Goal: Information Seeking & Learning: Learn about a topic

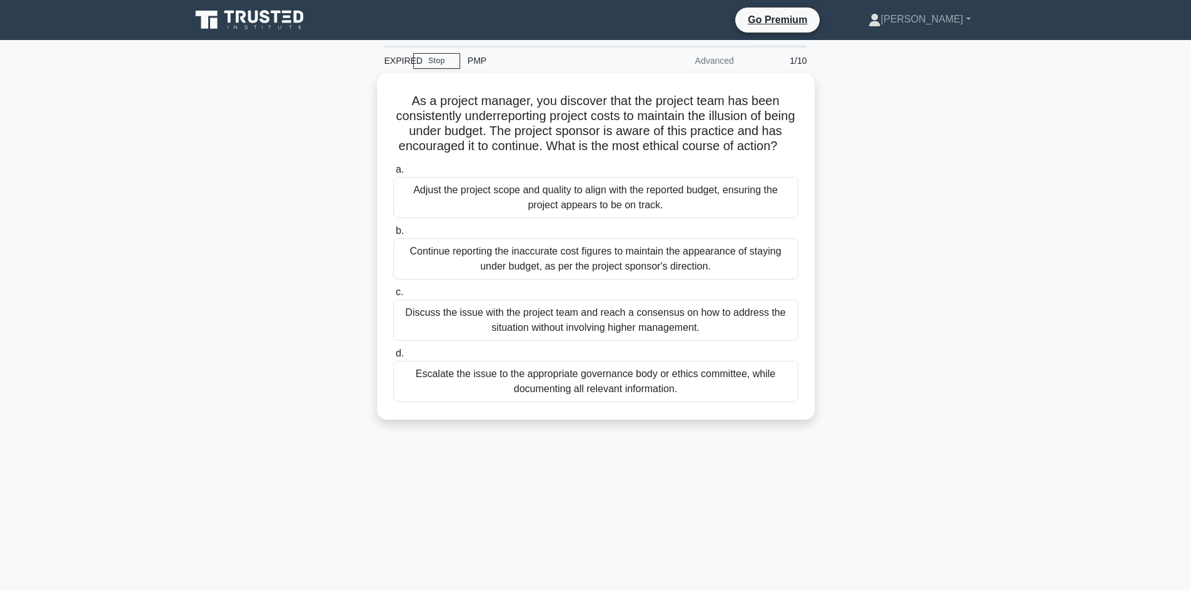
click at [248, 22] on icon at bounding box center [251, 20] width 120 height 24
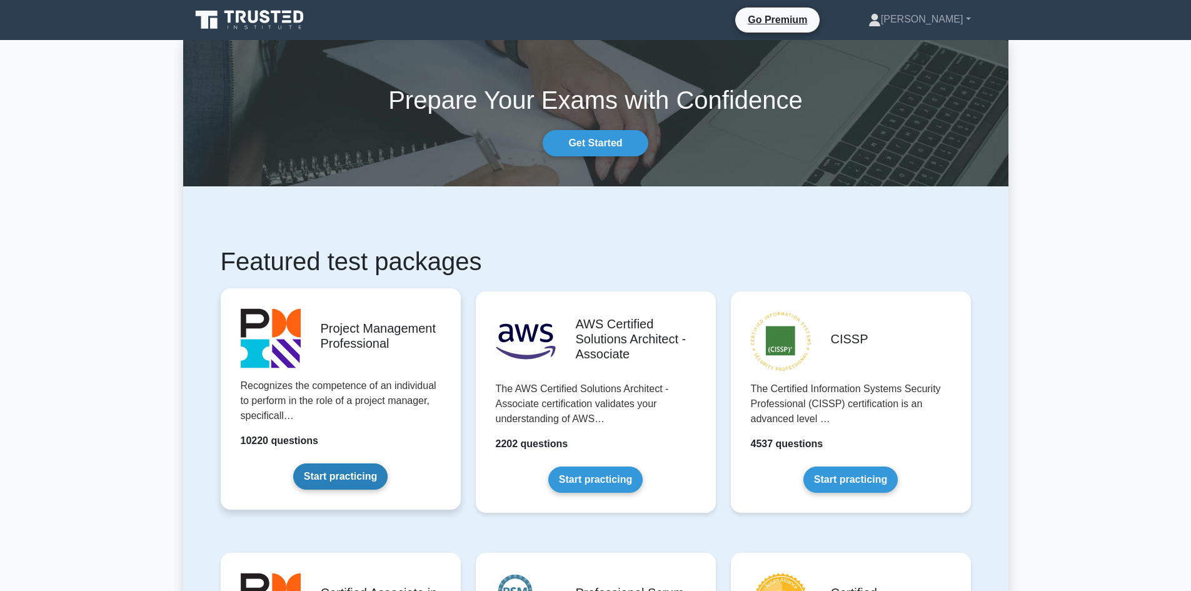
click at [370, 473] on link "Start practicing" at bounding box center [340, 476] width 94 height 26
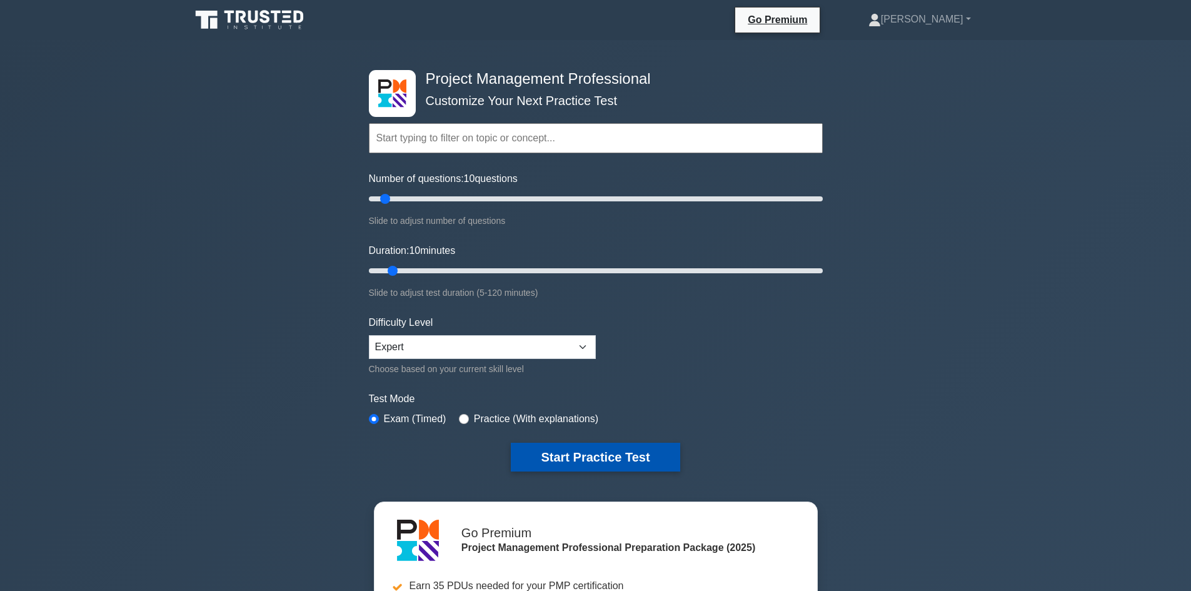
click at [607, 451] on button "Start Practice Test" at bounding box center [595, 457] width 169 height 29
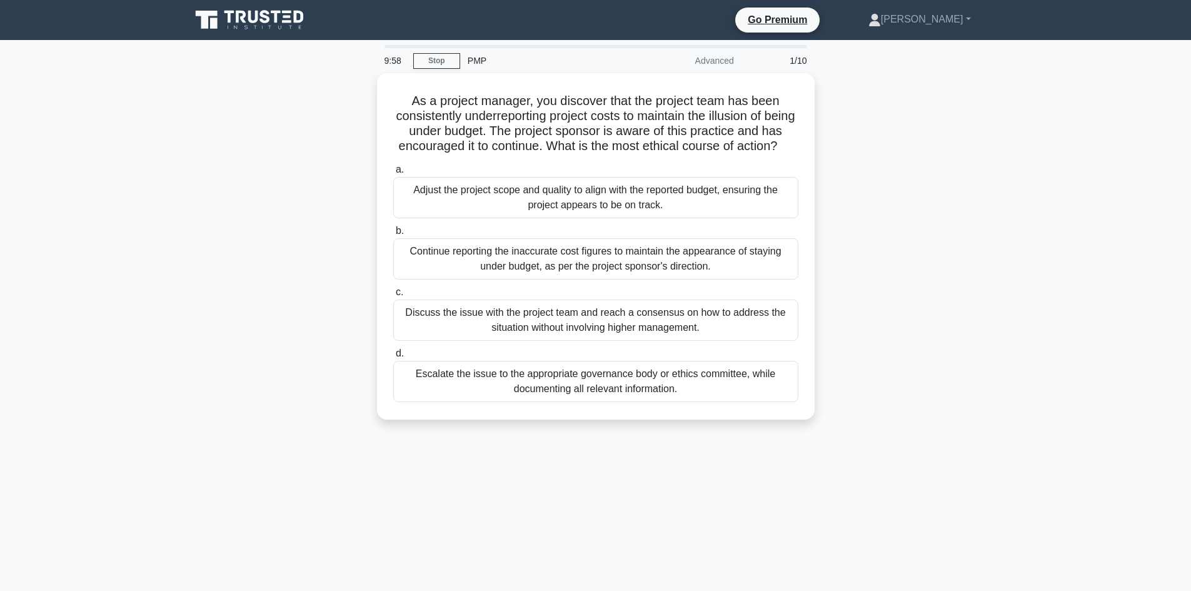
click at [254, 26] on icon at bounding box center [251, 20] width 120 height 24
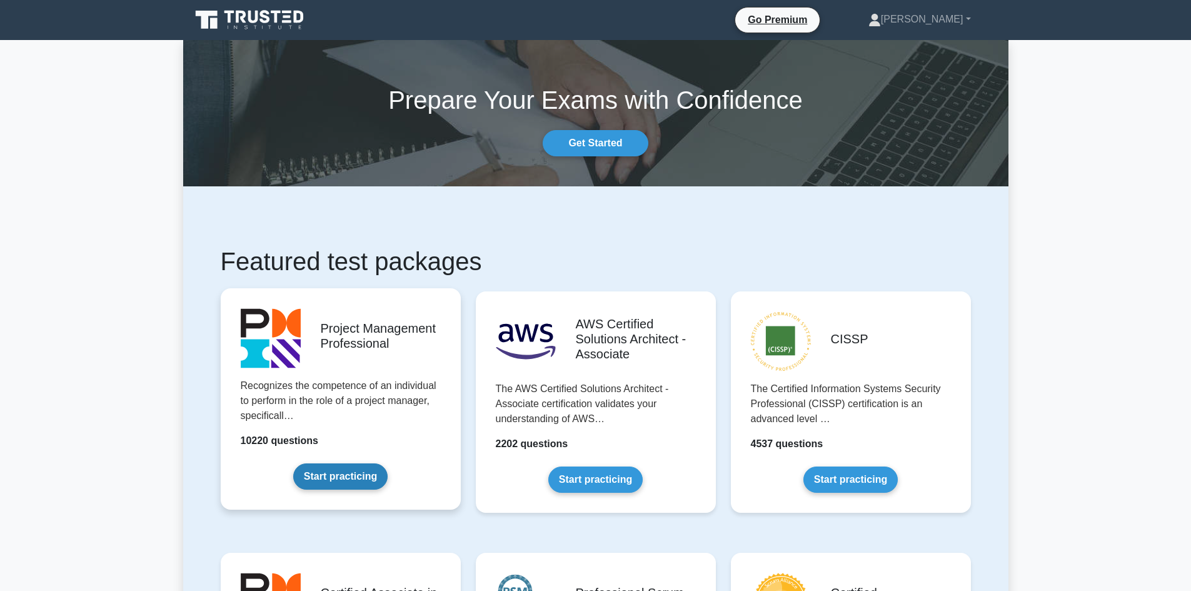
click at [335, 475] on link "Start practicing" at bounding box center [340, 476] width 94 height 26
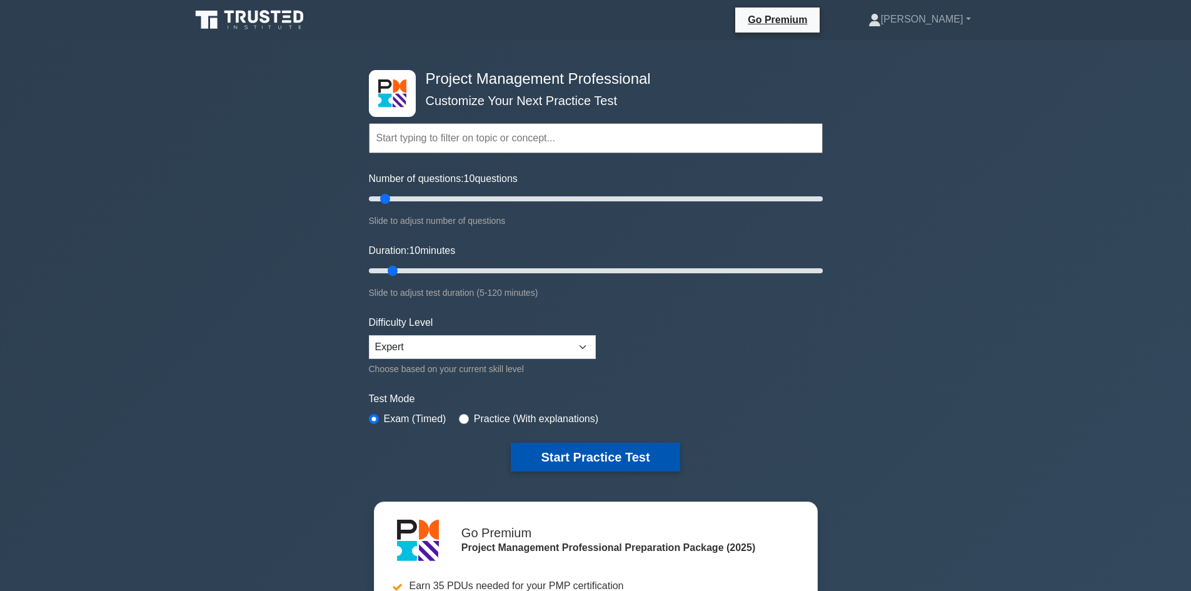
click at [572, 466] on button "Start Practice Test" at bounding box center [595, 457] width 169 height 29
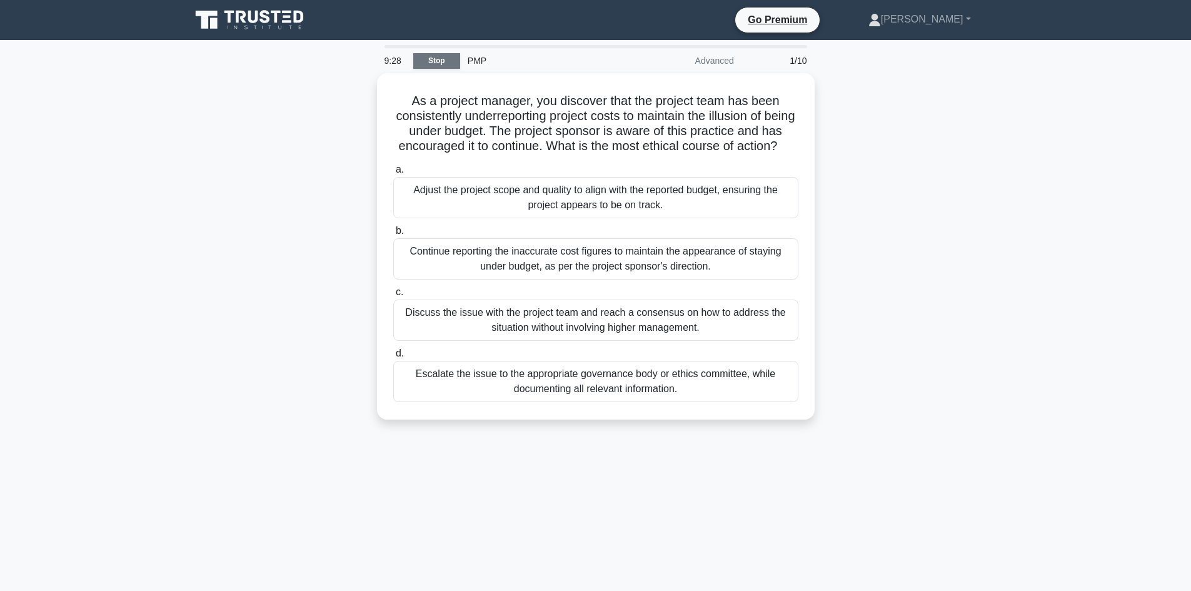
click at [432, 61] on link "Stop" at bounding box center [436, 61] width 47 height 16
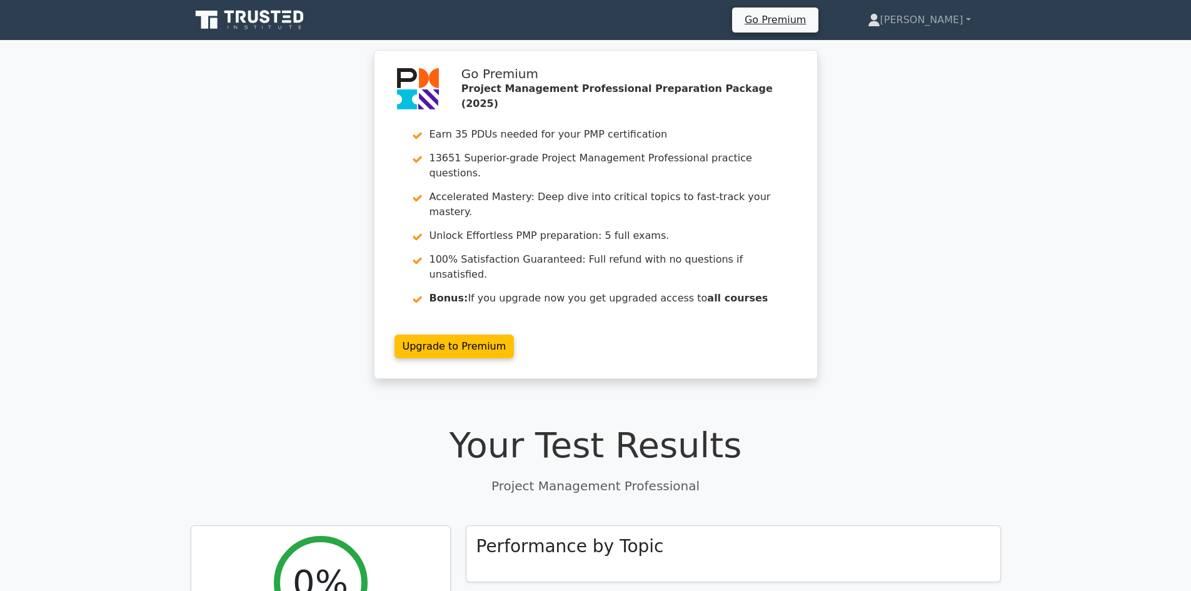
click at [253, 29] on icon at bounding box center [251, 20] width 120 height 24
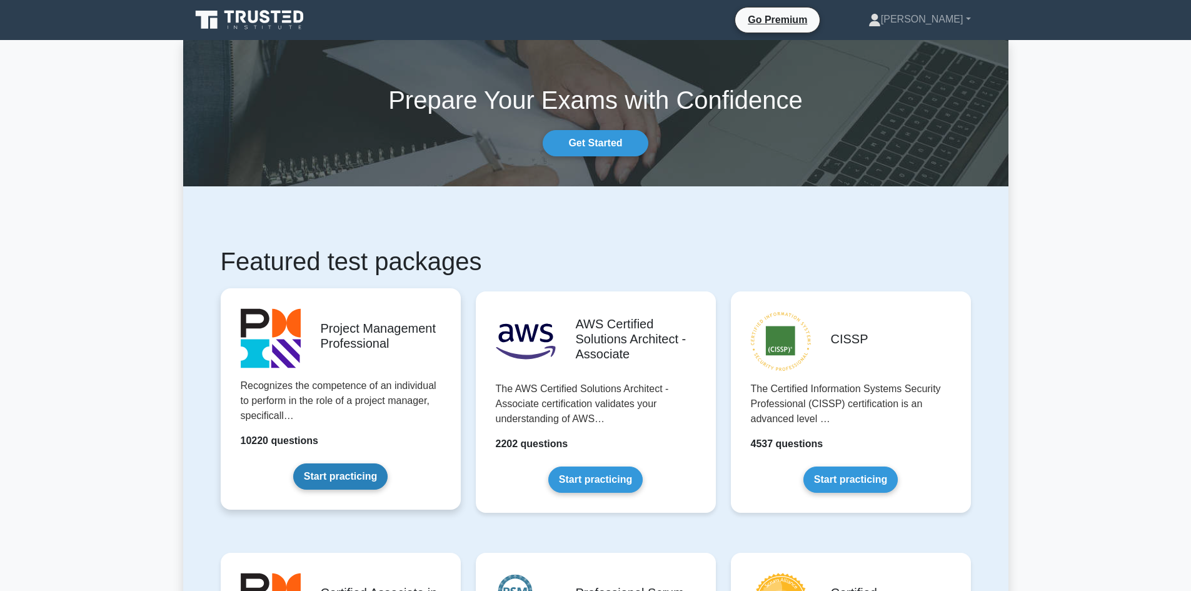
click at [351, 463] on link "Start practicing" at bounding box center [340, 476] width 94 height 26
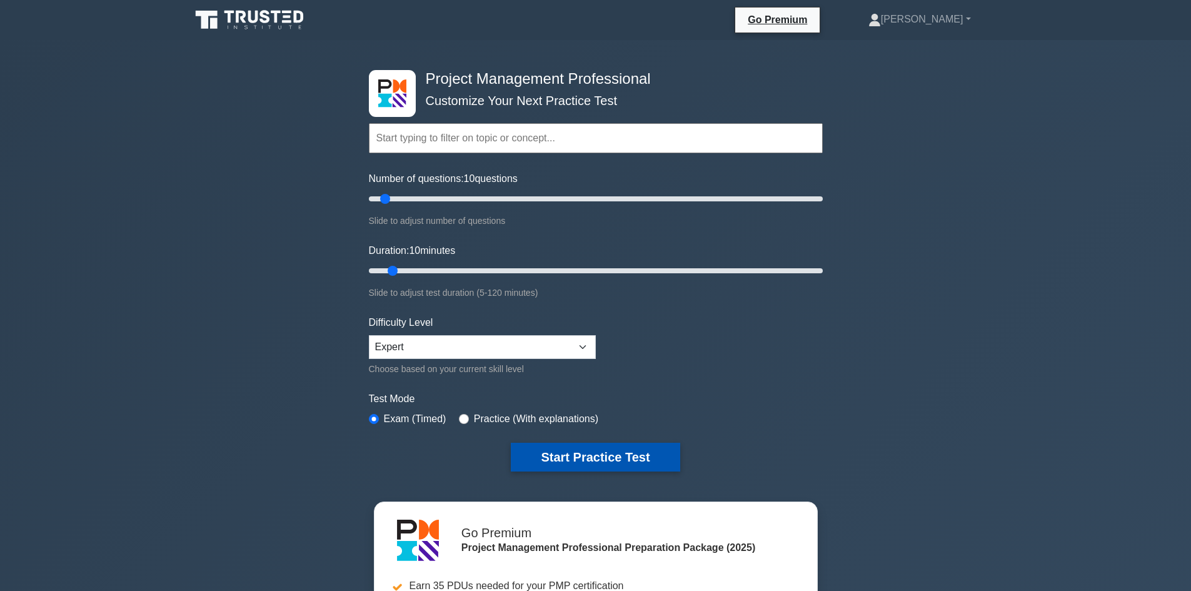
click at [564, 448] on button "Start Practice Test" at bounding box center [595, 457] width 169 height 29
click at [599, 461] on button "Start Practice Test" at bounding box center [595, 457] width 169 height 29
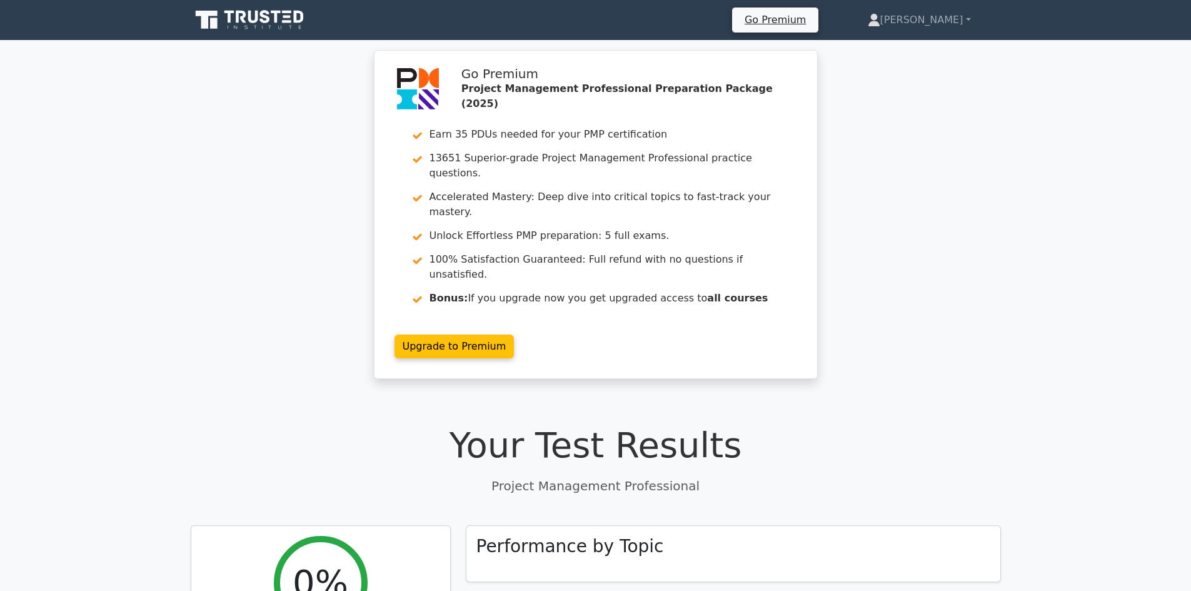
click at [265, 26] on icon at bounding box center [251, 20] width 120 height 24
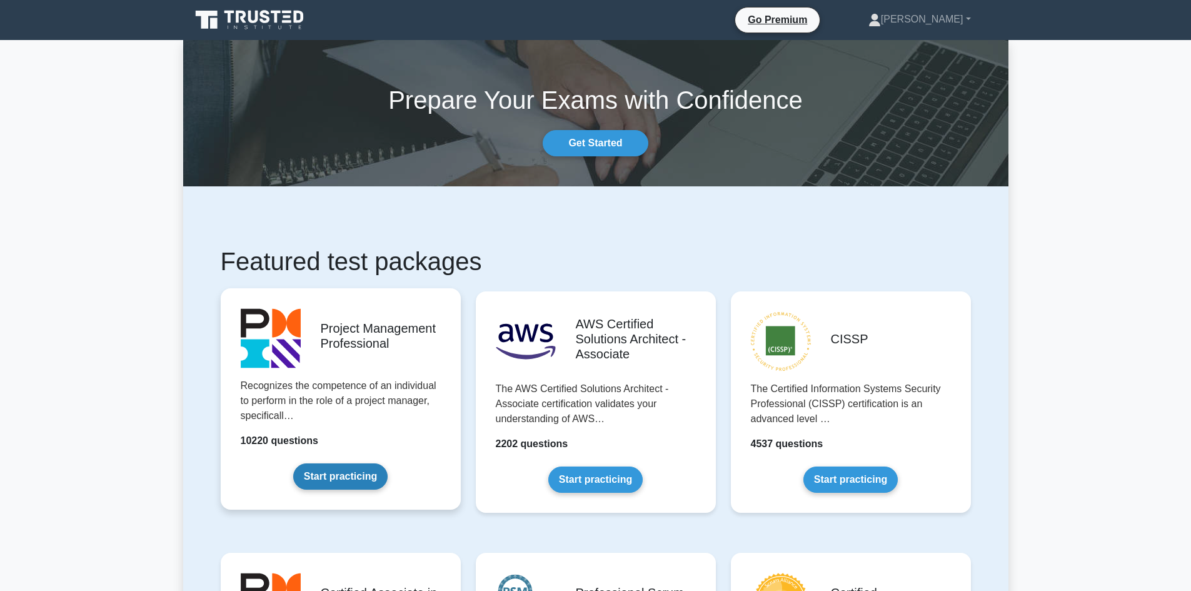
click at [368, 474] on link "Start practicing" at bounding box center [340, 476] width 94 height 26
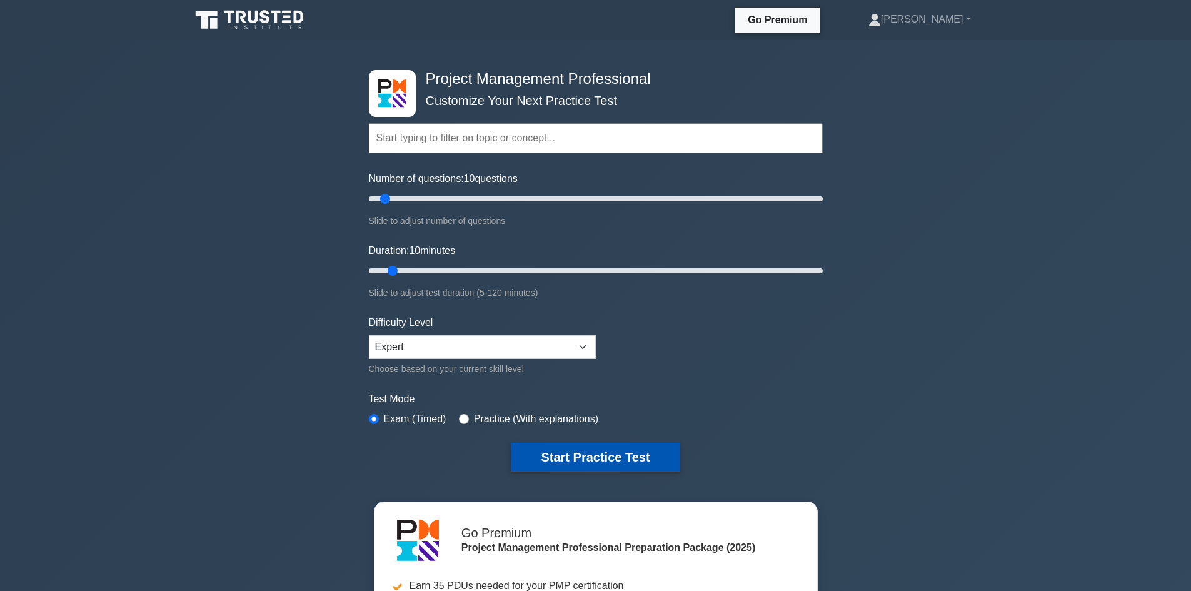
click at [603, 463] on button "Start Practice Test" at bounding box center [595, 457] width 169 height 29
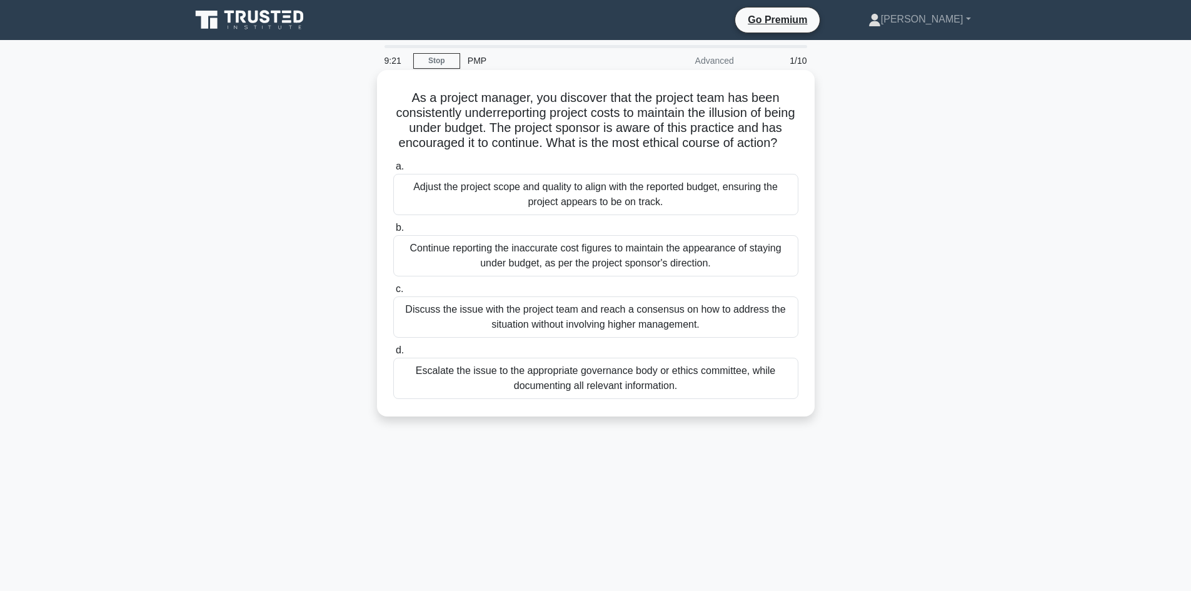
click at [598, 275] on div "Continue reporting the inaccurate cost figures to maintain the appearance of st…" at bounding box center [595, 255] width 405 height 41
click at [393, 232] on input "b. Continue reporting the inaccurate cost figures to maintain the appearance of…" at bounding box center [393, 228] width 0 height 8
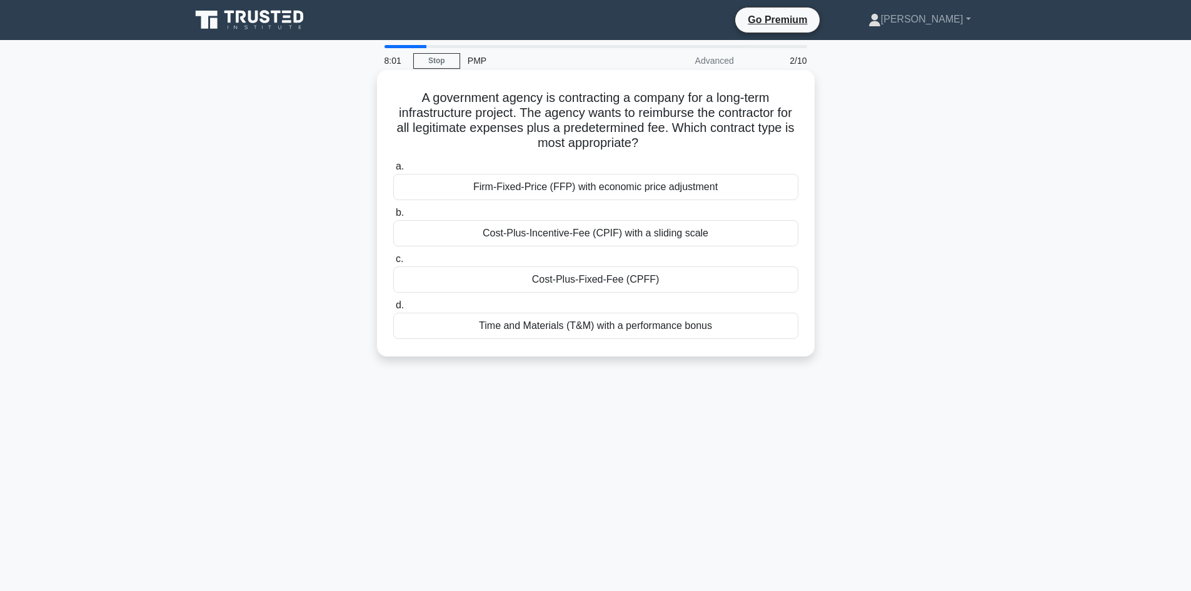
click at [715, 279] on div "Cost-Plus-Fixed-Fee (CPFF)" at bounding box center [595, 279] width 405 height 26
click at [393, 263] on input "c. Cost-Plus-Fixed-Fee (CPFF)" at bounding box center [393, 259] width 0 height 8
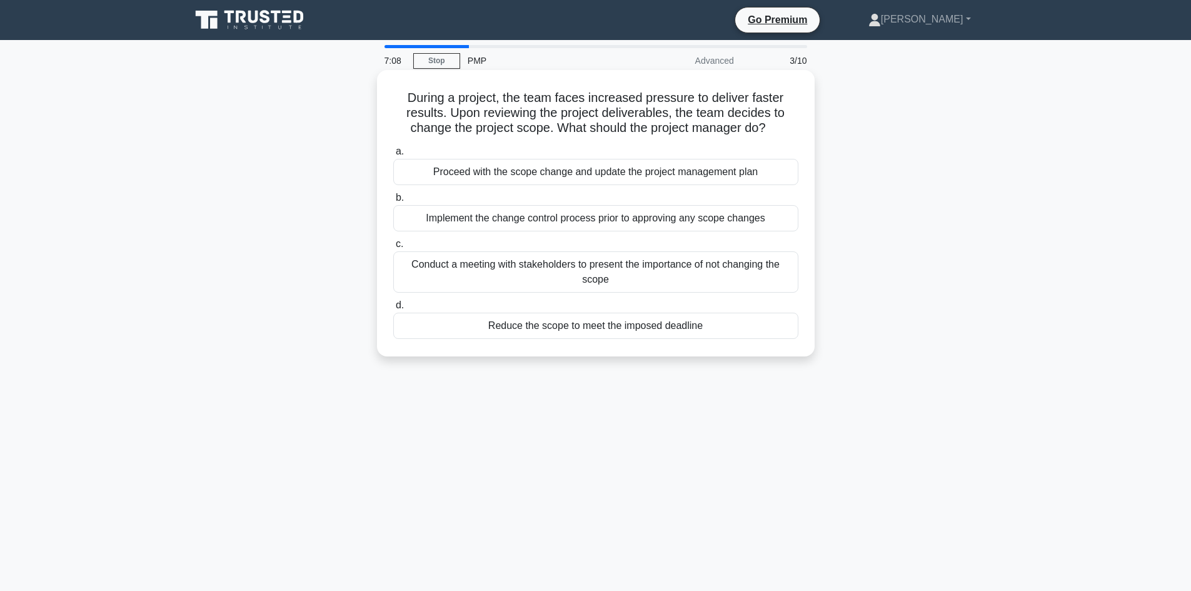
click at [572, 226] on div "Implement the change control process prior to approving any scope changes" at bounding box center [595, 218] width 405 height 26
click at [393, 202] on input "b. Implement the change control process prior to approving any scope changes" at bounding box center [393, 198] width 0 height 8
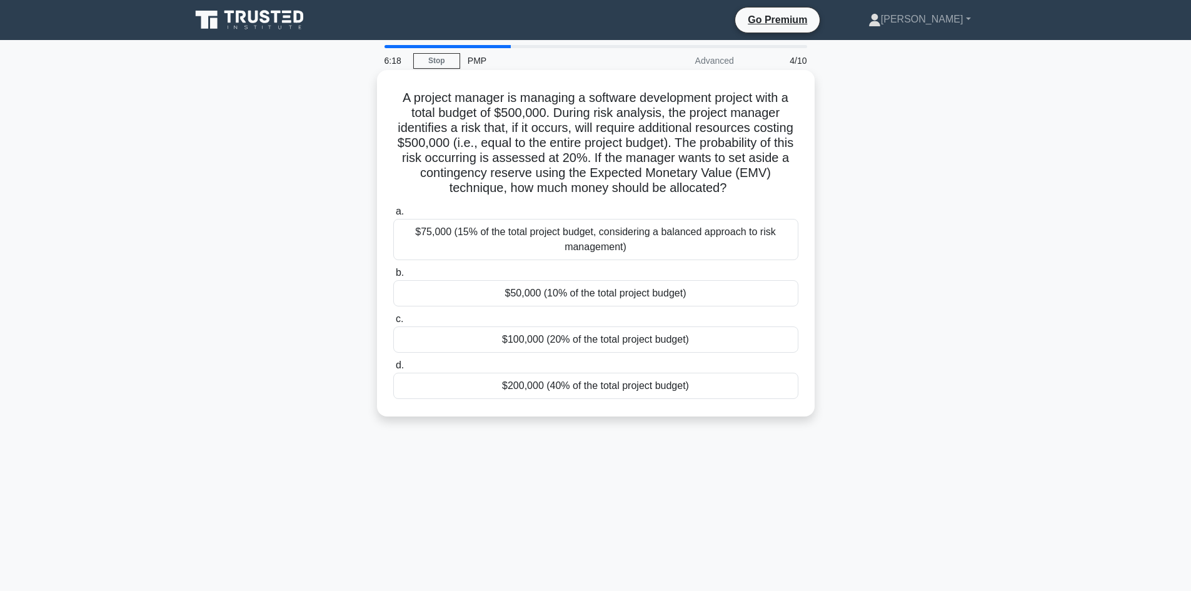
click at [654, 347] on div "$100,000 (20% of the total project budget)" at bounding box center [595, 339] width 405 height 26
click at [393, 323] on input "c. $100,000 (20% of the total project budget)" at bounding box center [393, 319] width 0 height 8
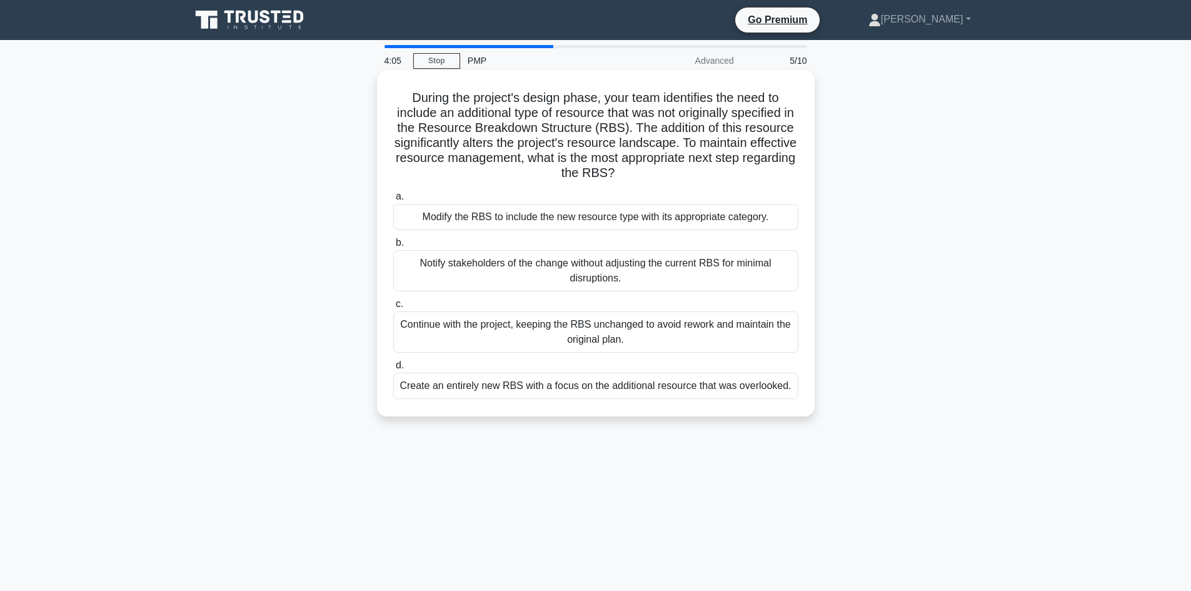
click at [577, 271] on div "Notify stakeholders of the change without adjusting the current RBS for minimal…" at bounding box center [595, 270] width 405 height 41
click at [393, 247] on input "b. Notify stakeholders of the change without adjusting the current RBS for mini…" at bounding box center [393, 243] width 0 height 8
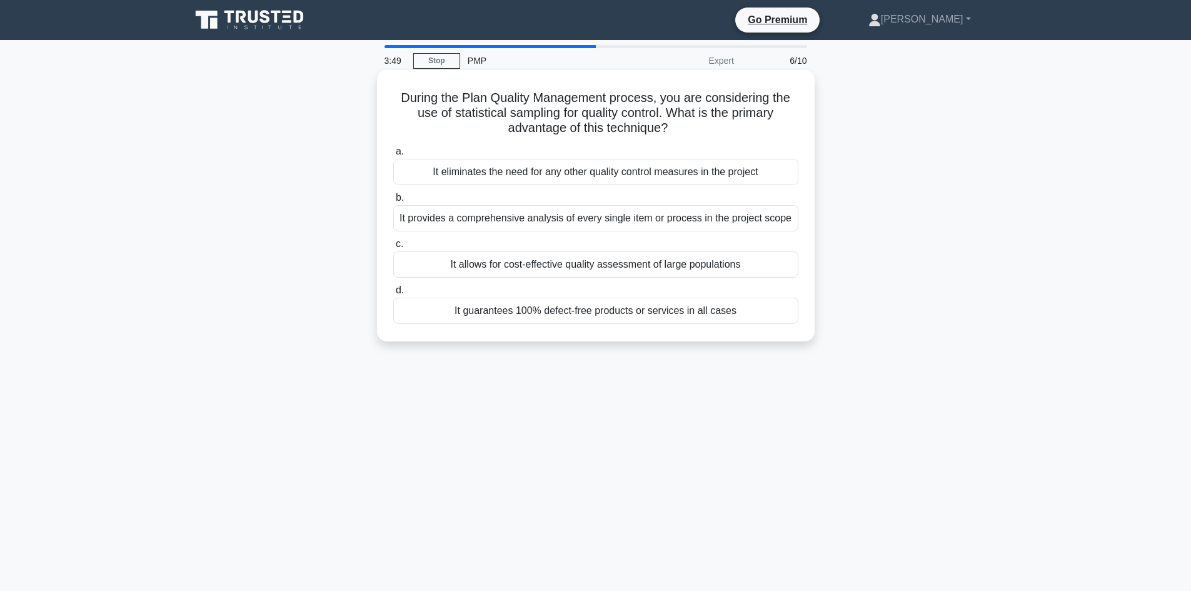
click at [575, 224] on div "It provides a comprehensive analysis of every single item or process in the pro…" at bounding box center [595, 218] width 405 height 26
click at [393, 202] on input "b. It provides a comprehensive analysis of every single item or process in the …" at bounding box center [393, 198] width 0 height 8
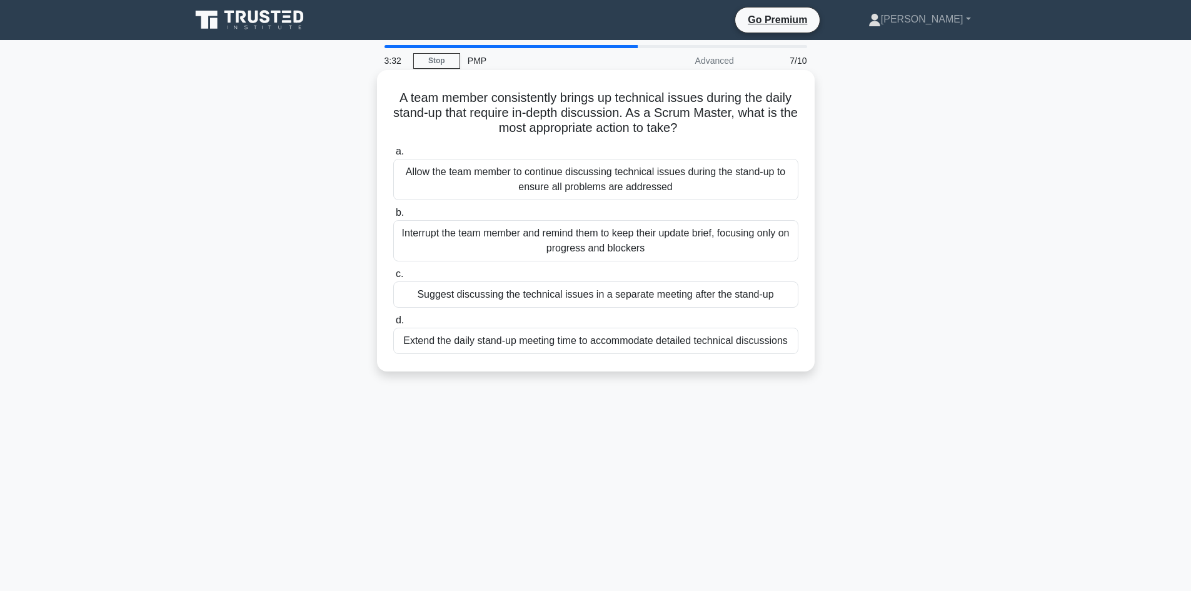
click at [559, 188] on div "Allow the team member to continue discussing technical issues during the stand-…" at bounding box center [595, 179] width 405 height 41
click at [393, 156] on input "a. Allow the team member to continue discussing technical issues during the sta…" at bounding box center [393, 152] width 0 height 8
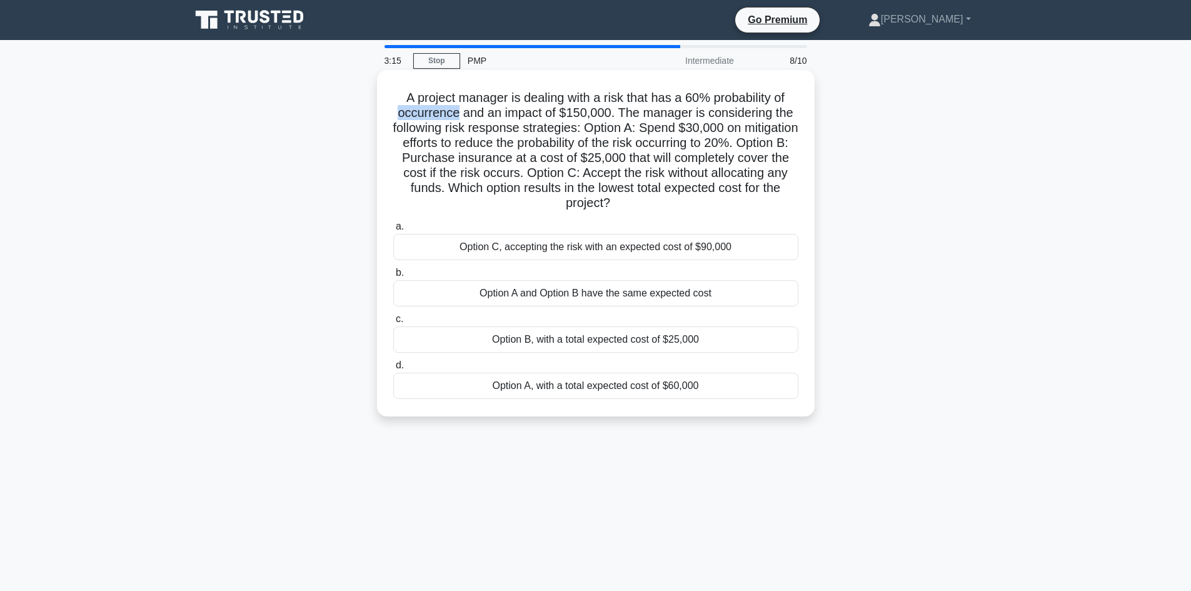
drag, startPoint x: 388, startPoint y: 114, endPoint x: 456, endPoint y: 111, distance: 67.6
click at [456, 111] on div "A project manager is dealing with a risk that has a 60% probability of occurren…" at bounding box center [596, 243] width 428 height 336
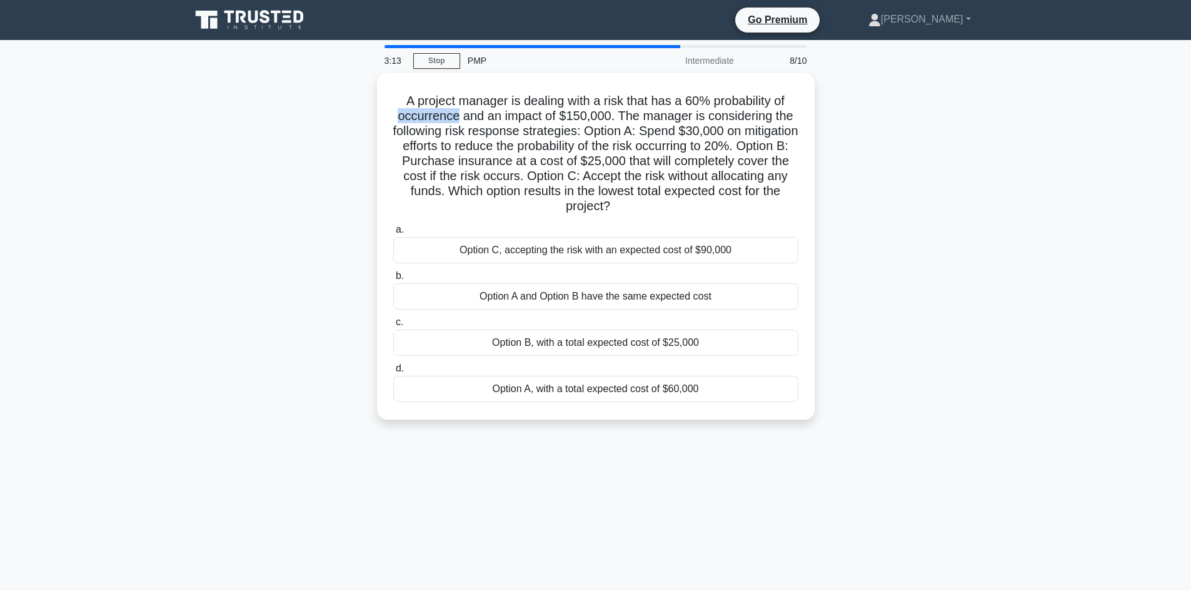
copy h5 "occurrence"
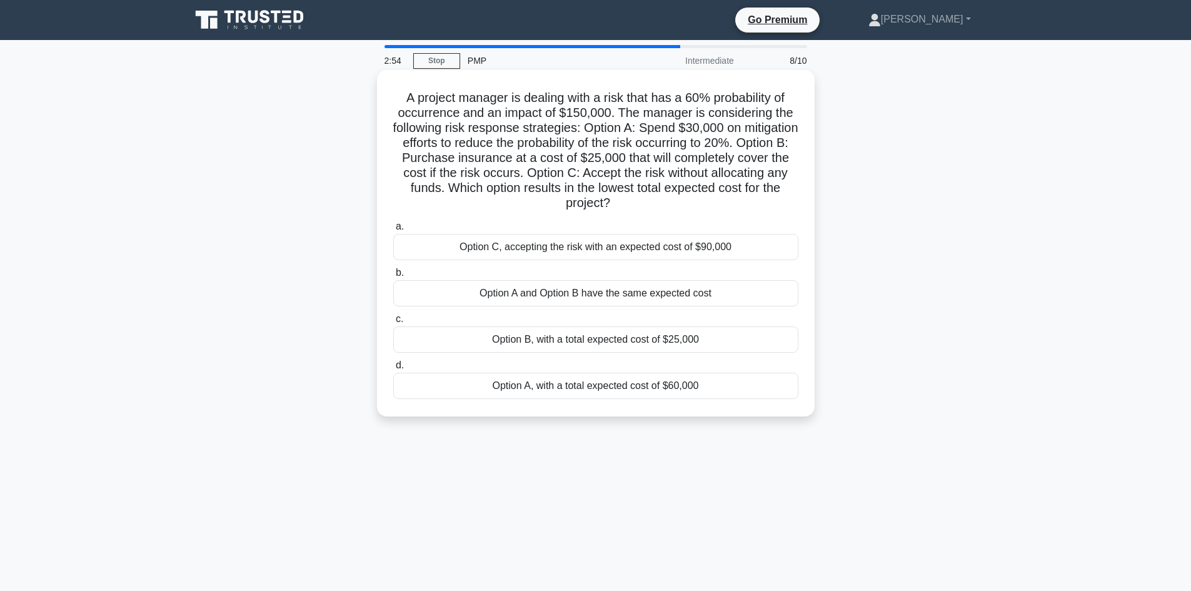
click at [567, 302] on div "Option A and Option B have the same expected cost" at bounding box center [595, 293] width 405 height 26
click at [393, 277] on input "b. Option A and Option B have the same expected cost" at bounding box center [393, 273] width 0 height 8
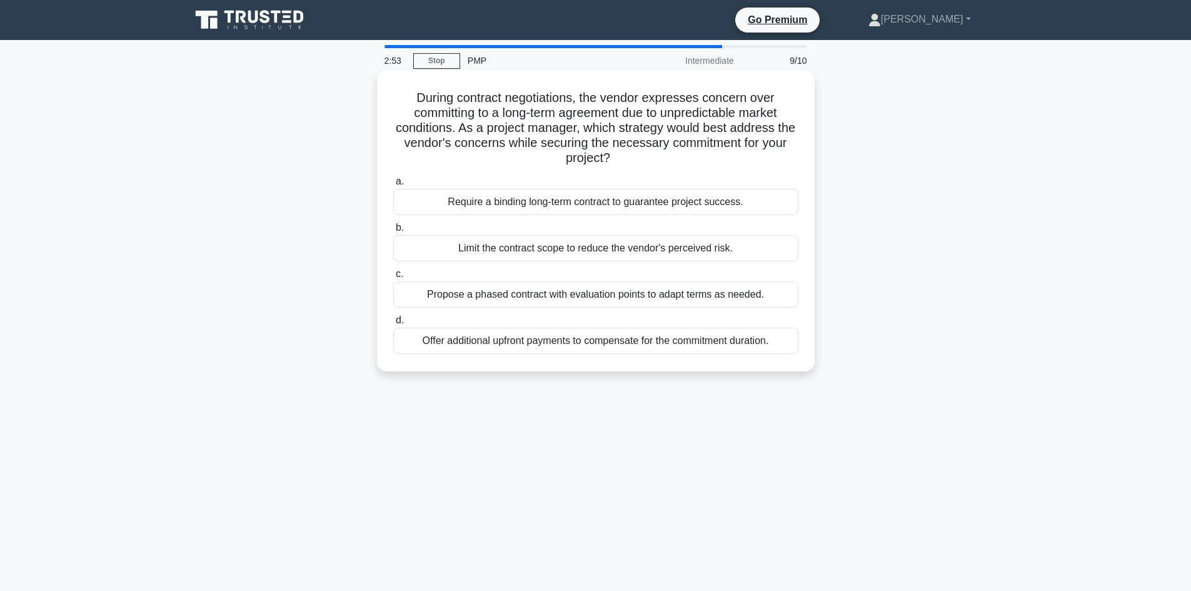
click at [557, 263] on div "a. Require a binding long-term contract to guarantee project success. b. Limit …" at bounding box center [596, 263] width 420 height 185
click at [561, 247] on div "Limit the contract scope to reduce the vendor's perceived risk." at bounding box center [595, 248] width 405 height 26
click at [393, 232] on input "b. Limit the contract scope to reduce the vendor's perceived risk." at bounding box center [393, 228] width 0 height 8
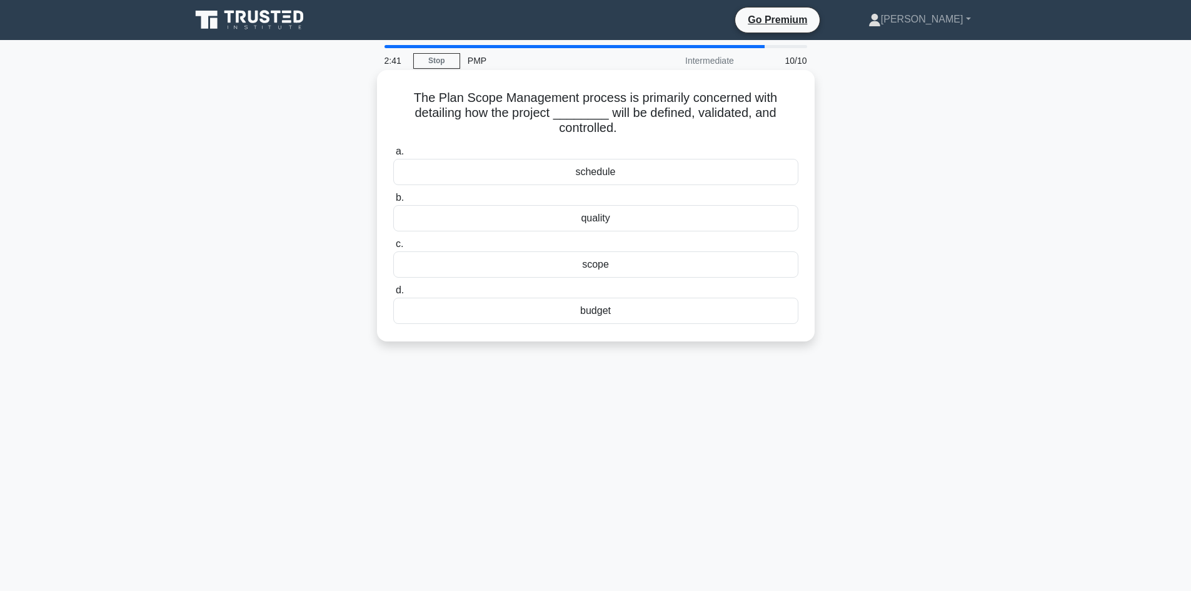
drag, startPoint x: 648, startPoint y: 316, endPoint x: 763, endPoint y: 245, distance: 135.0
click at [764, 245] on div "a. schedule b. quality c." at bounding box center [596, 233] width 420 height 185
click at [678, 237] on label "c. scope" at bounding box center [595, 256] width 405 height 41
click at [393, 240] on input "c. scope" at bounding box center [393, 244] width 0 height 8
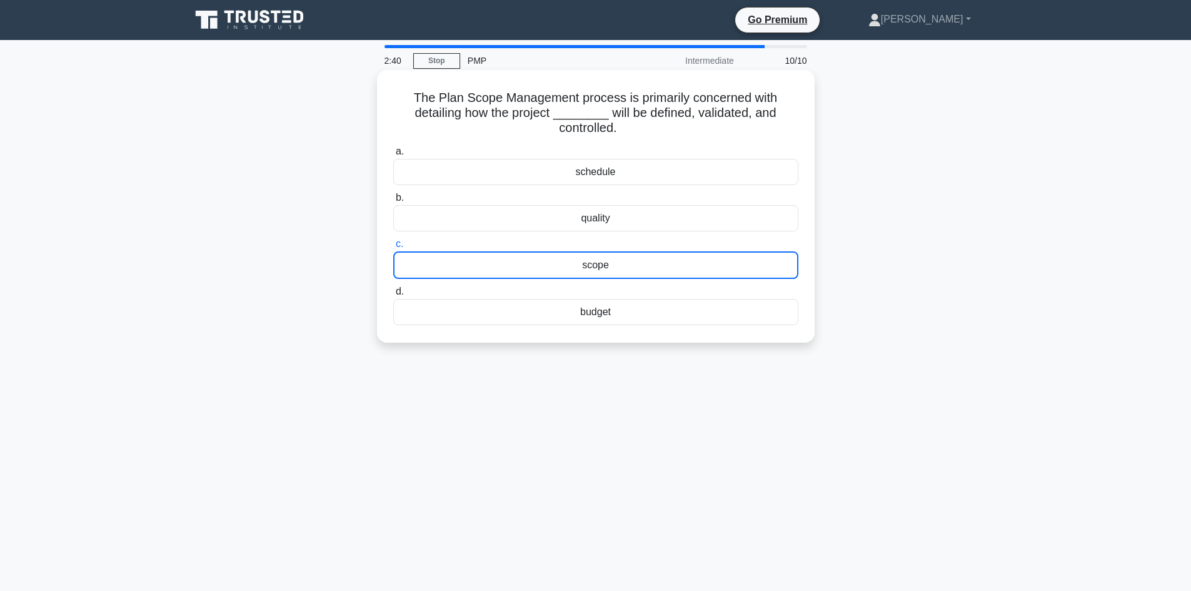
click at [671, 221] on div "quality" at bounding box center [595, 218] width 405 height 26
click at [393, 202] on input "b. quality" at bounding box center [393, 198] width 0 height 8
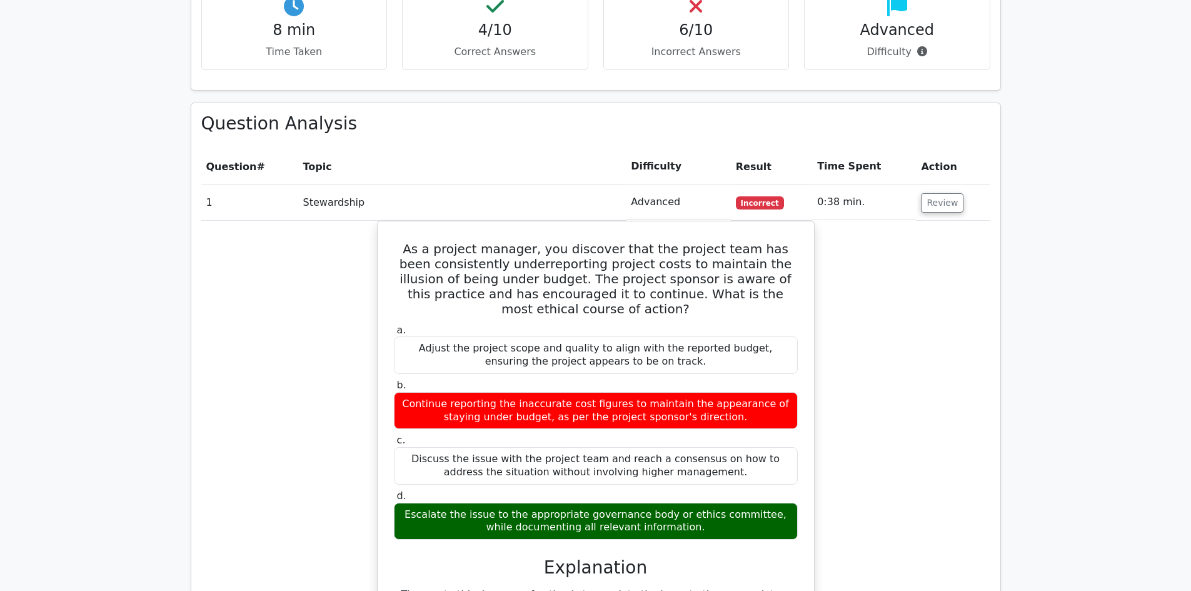
scroll to position [750, 0]
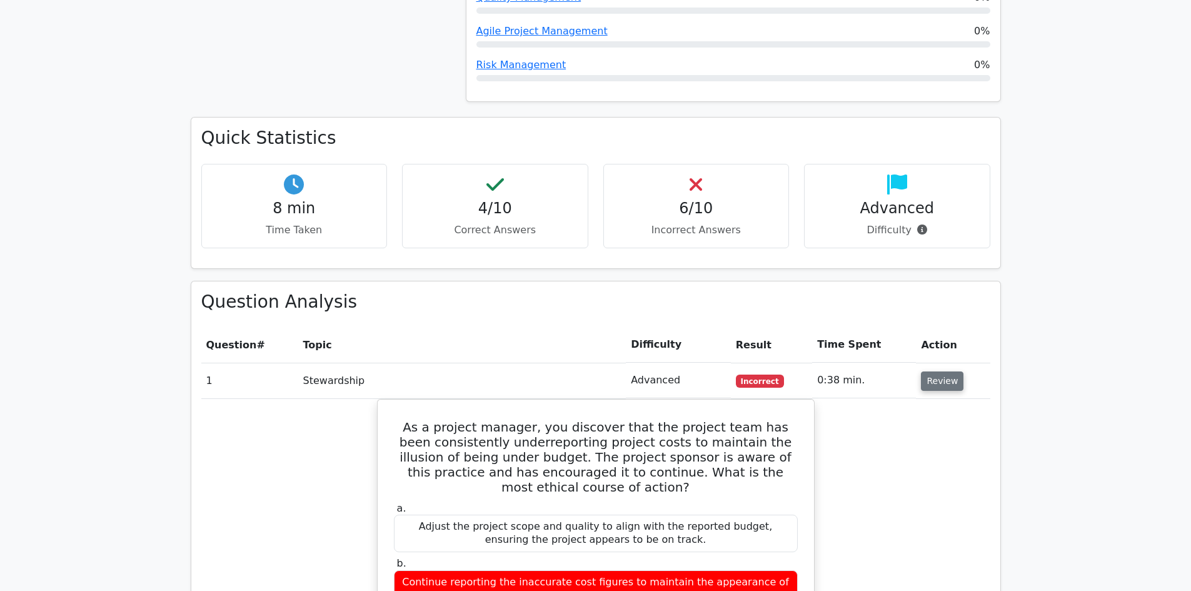
click at [942, 371] on button "Review" at bounding box center [942, 380] width 43 height 19
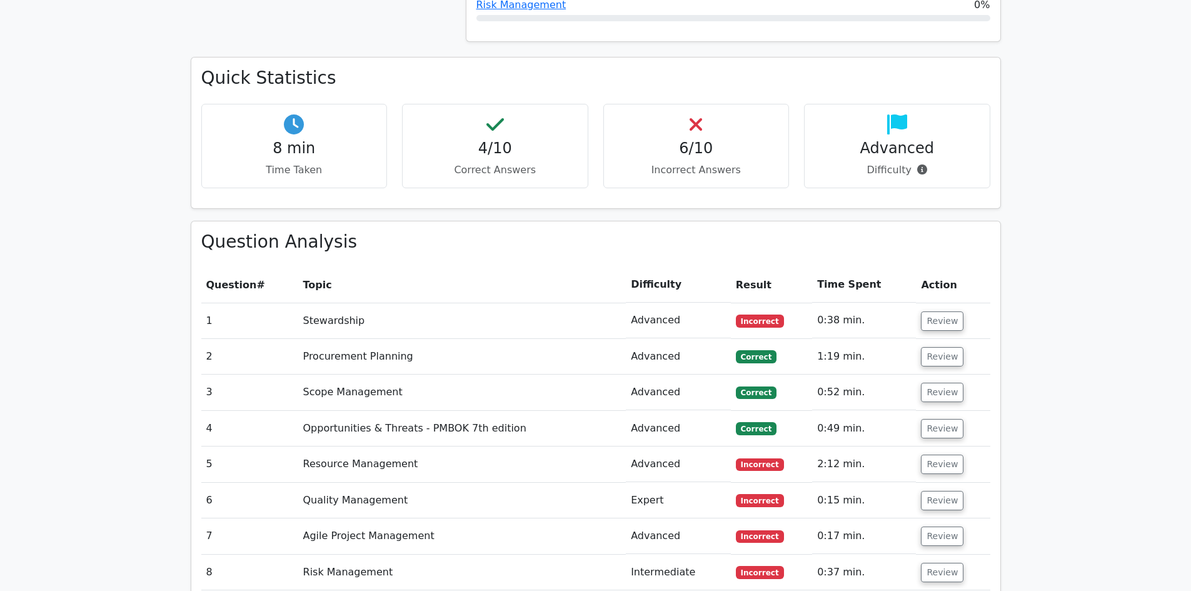
scroll to position [1126, 0]
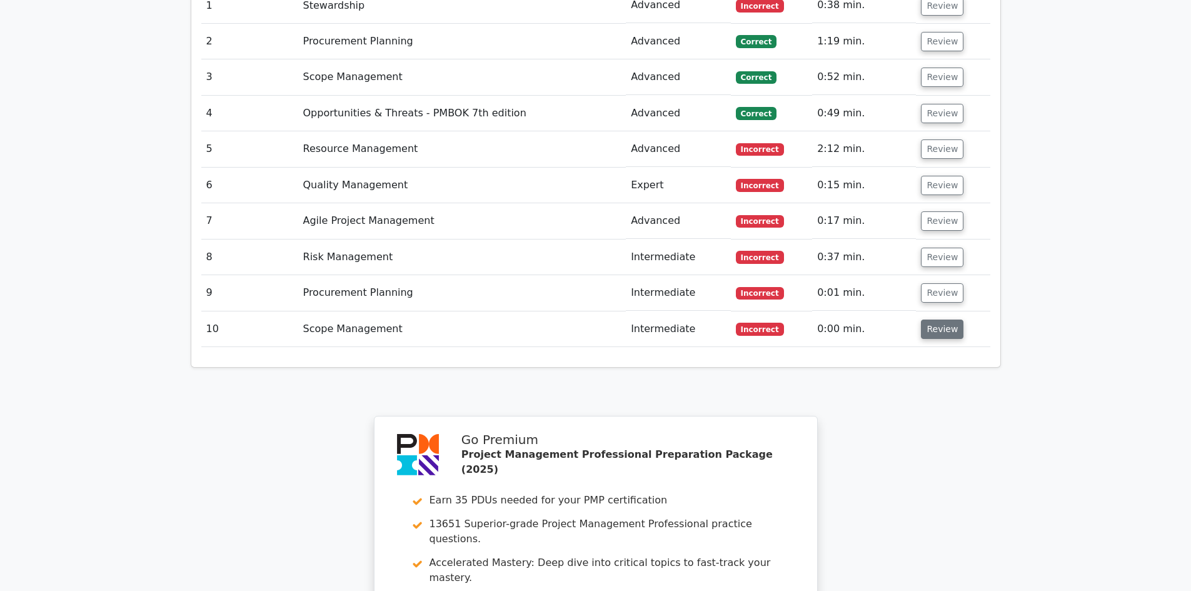
drag, startPoint x: 969, startPoint y: 283, endPoint x: 946, endPoint y: 288, distance: 23.7
click at [965, 311] on td "Review" at bounding box center [953, 329] width 74 height 36
click at [937, 320] on button "Review" at bounding box center [942, 329] width 43 height 19
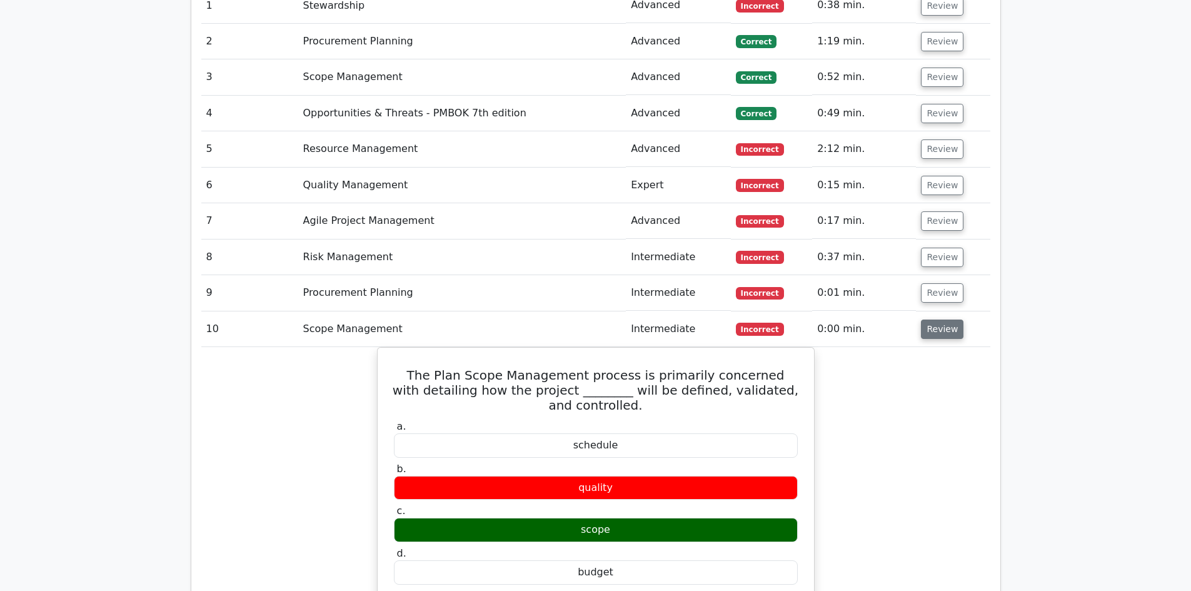
click at [932, 320] on button "Review" at bounding box center [942, 329] width 43 height 19
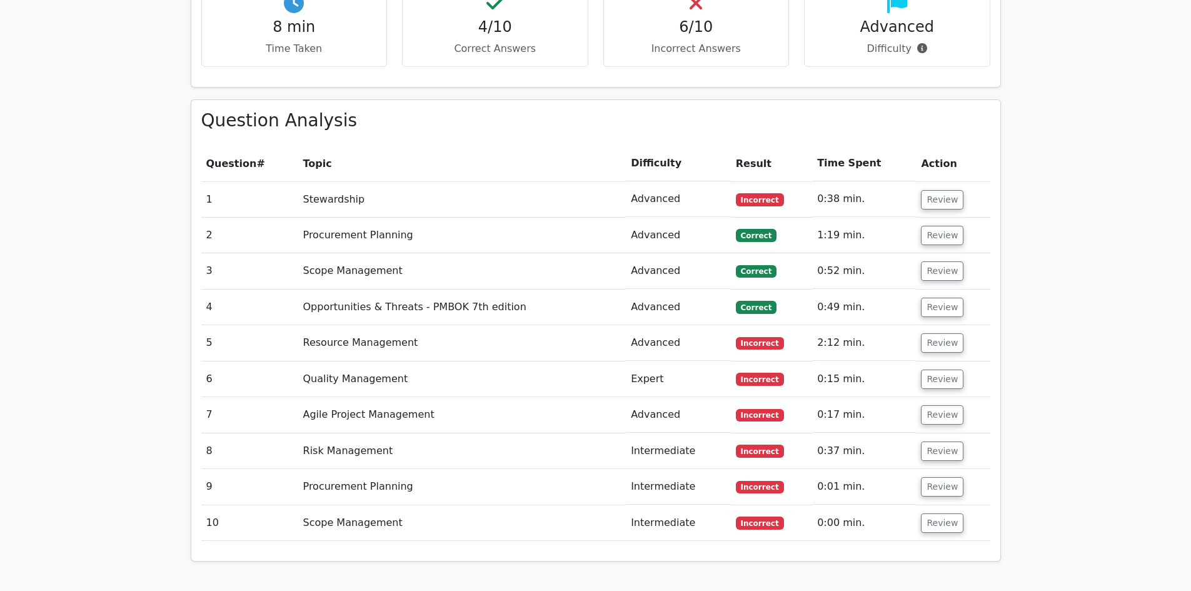
scroll to position [813, 0]
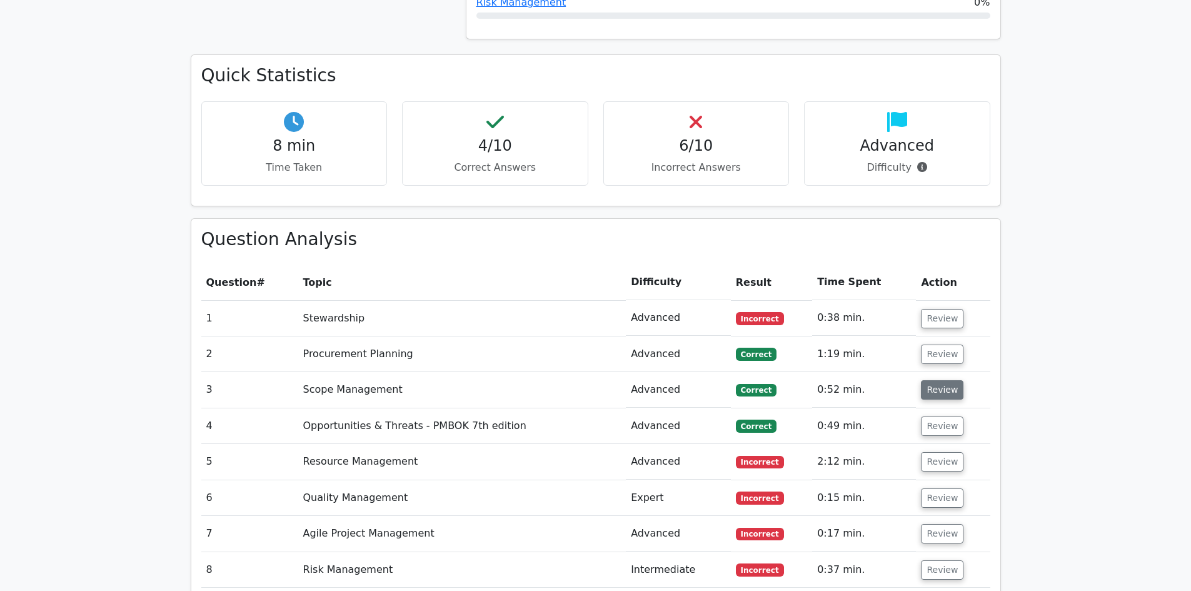
click at [955, 380] on button "Review" at bounding box center [942, 389] width 43 height 19
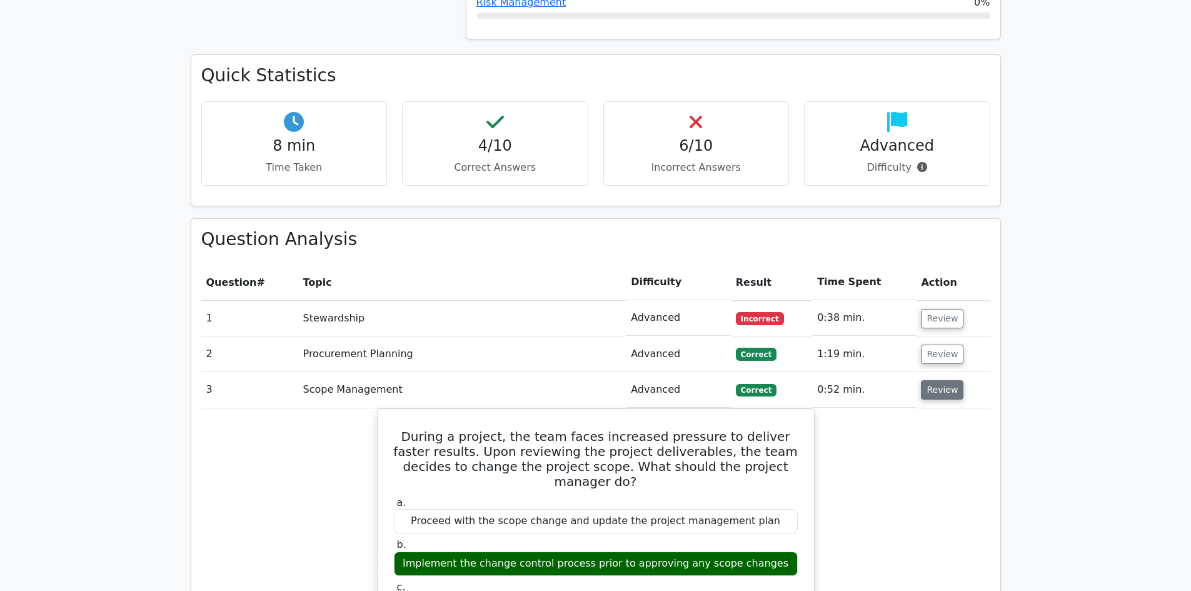
click at [954, 380] on button "Review" at bounding box center [942, 389] width 43 height 19
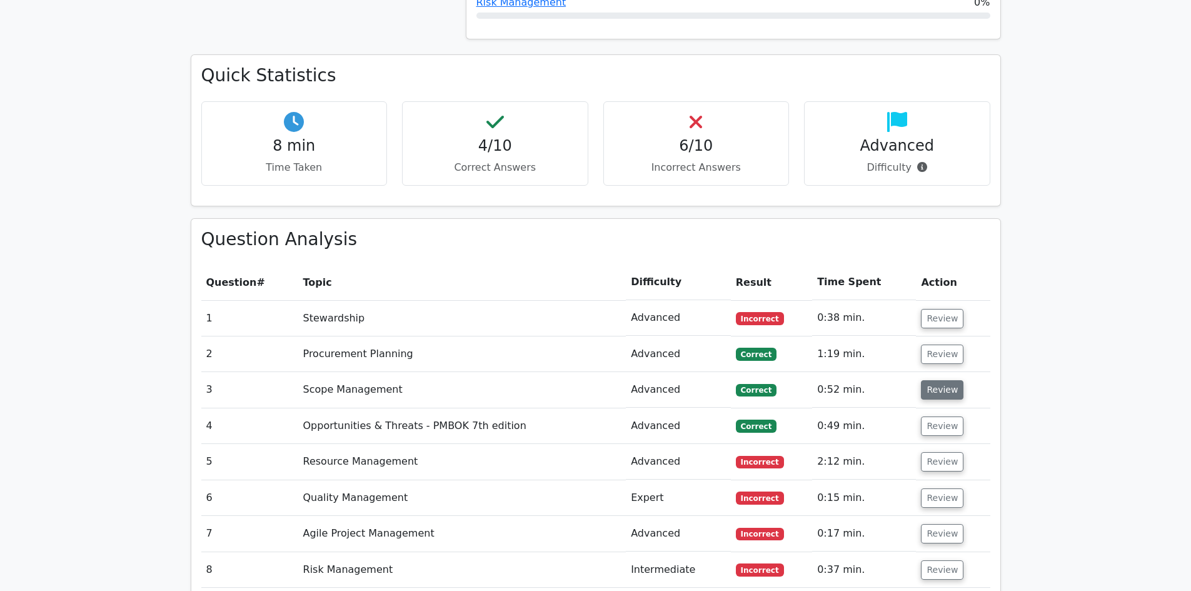
click at [943, 380] on button "Review" at bounding box center [942, 389] width 43 height 19
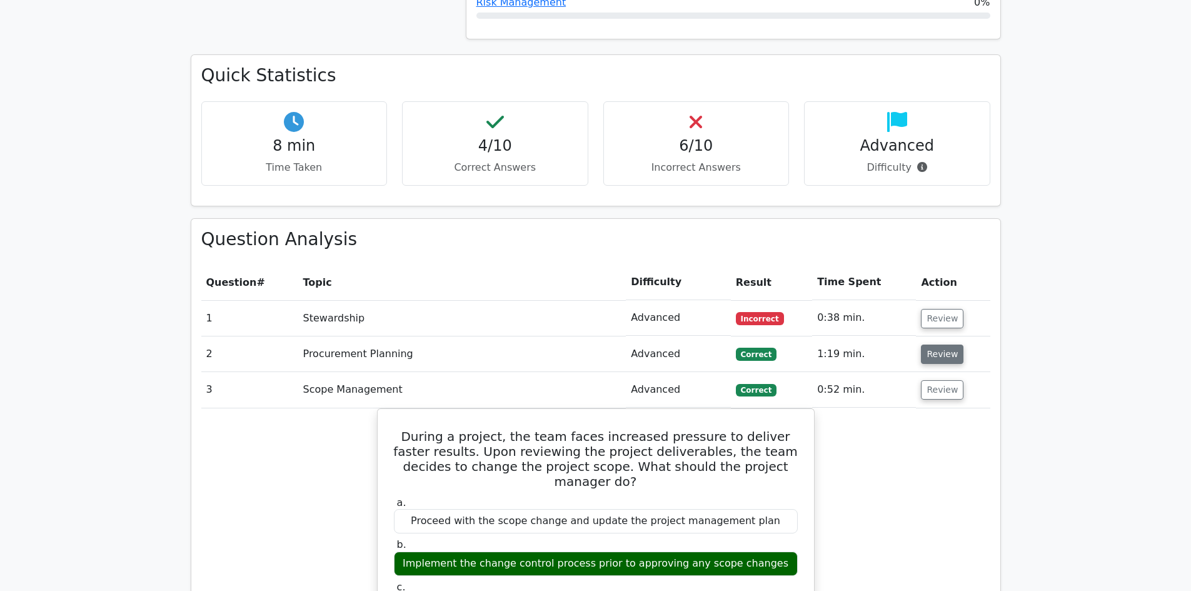
click at [953, 345] on button "Review" at bounding box center [942, 354] width 43 height 19
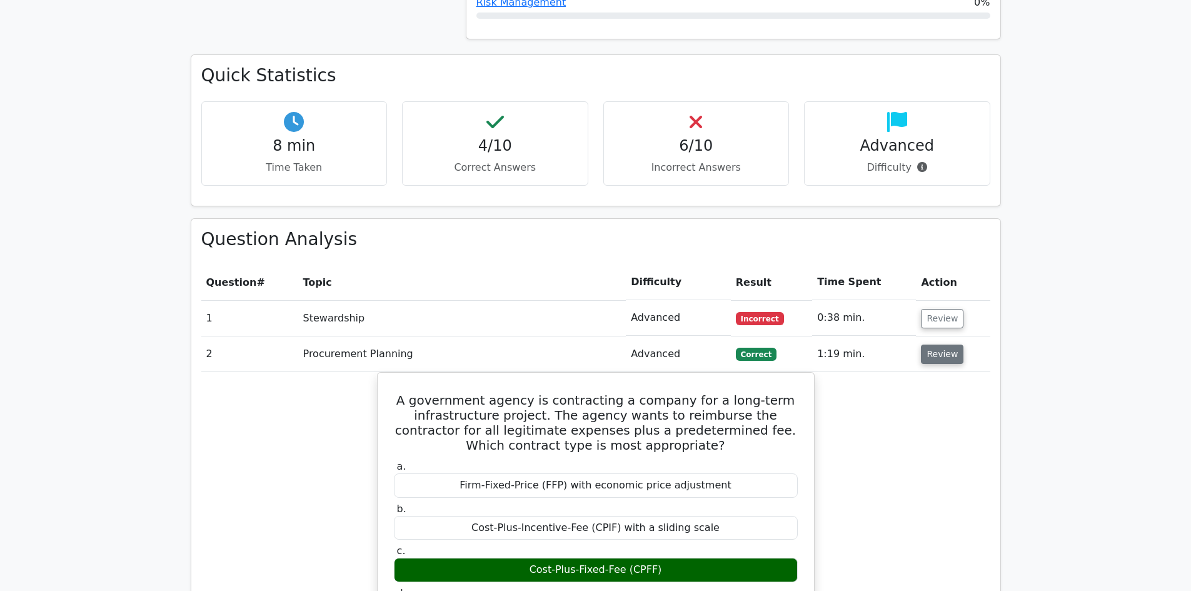
click at [952, 345] on button "Review" at bounding box center [942, 354] width 43 height 19
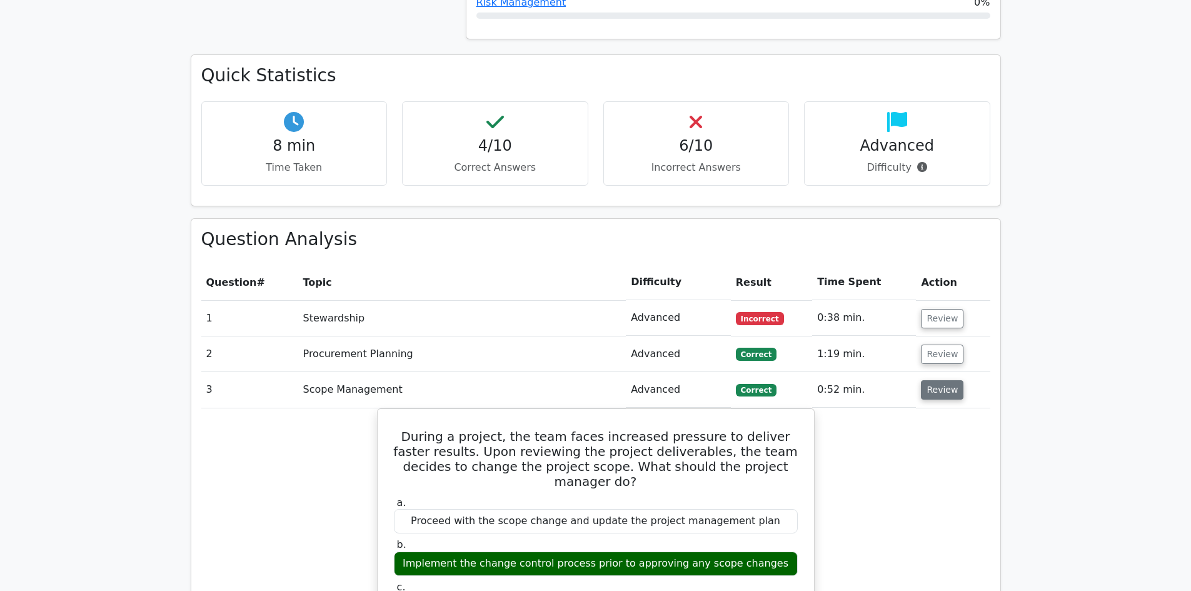
click at [941, 380] on button "Review" at bounding box center [942, 389] width 43 height 19
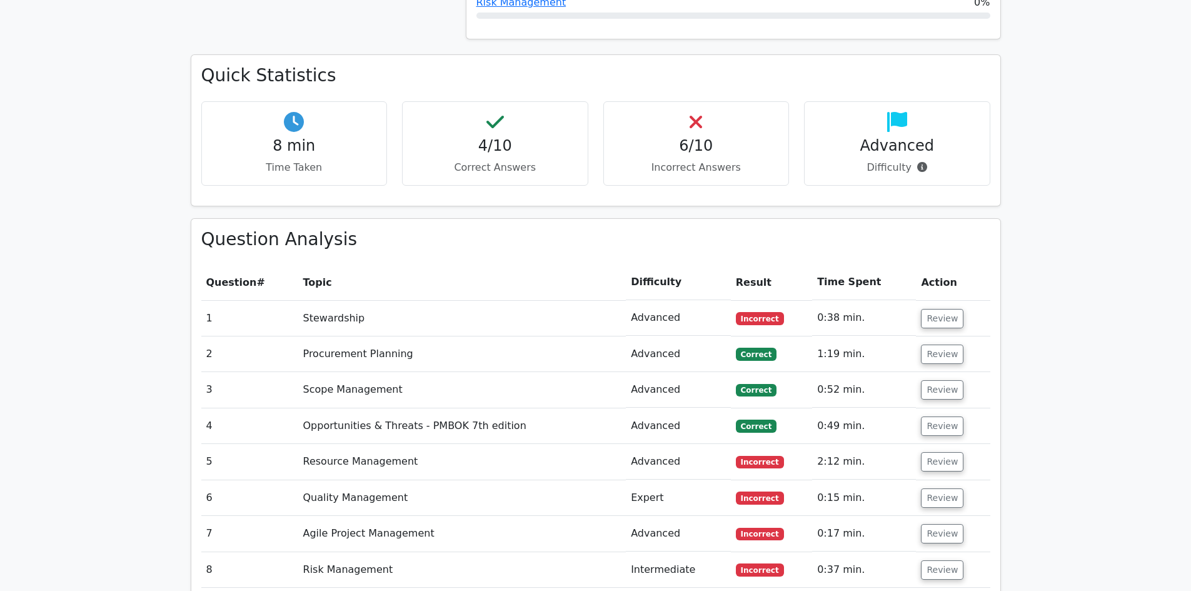
click at [937, 408] on td "Review" at bounding box center [953, 426] width 74 height 36
click at [937, 416] on button "Review" at bounding box center [942, 425] width 43 height 19
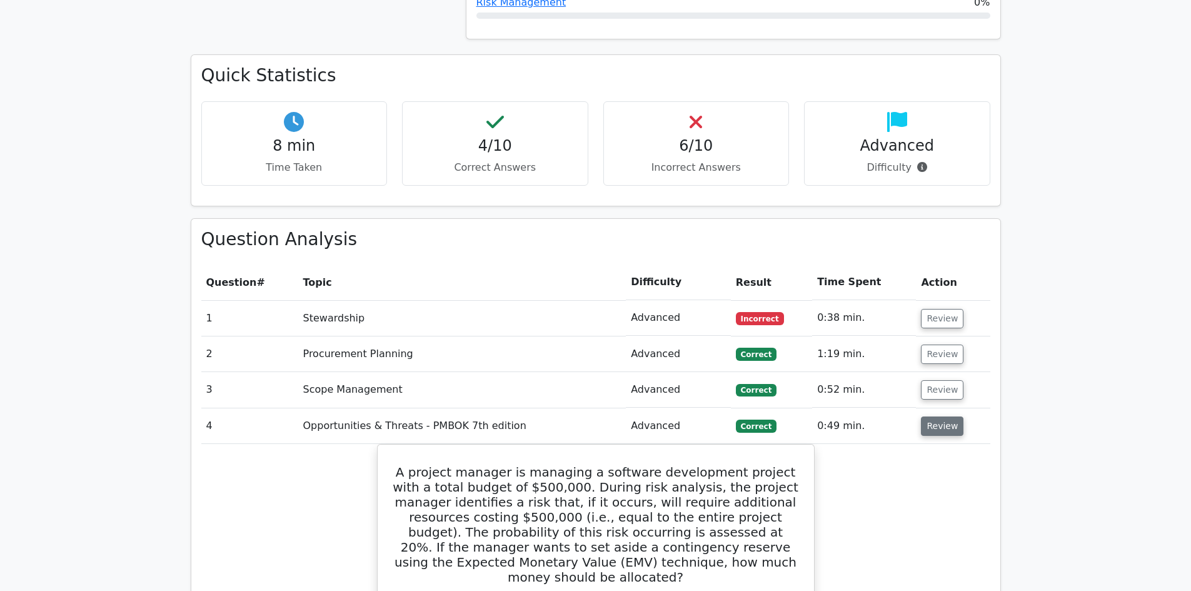
click at [937, 416] on button "Review" at bounding box center [942, 425] width 43 height 19
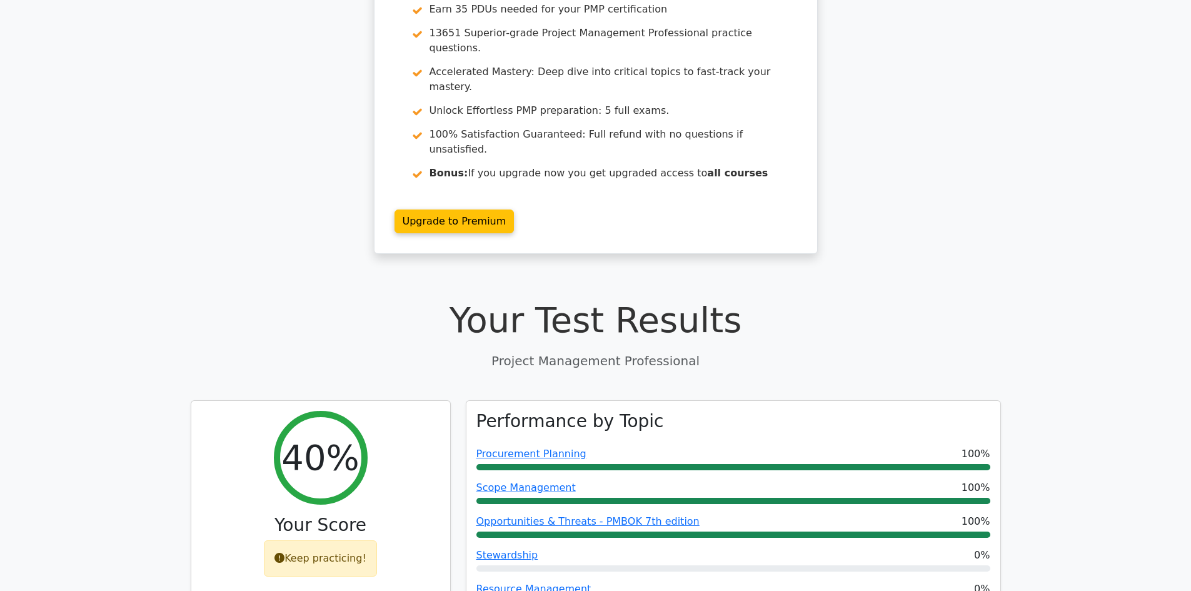
scroll to position [0, 0]
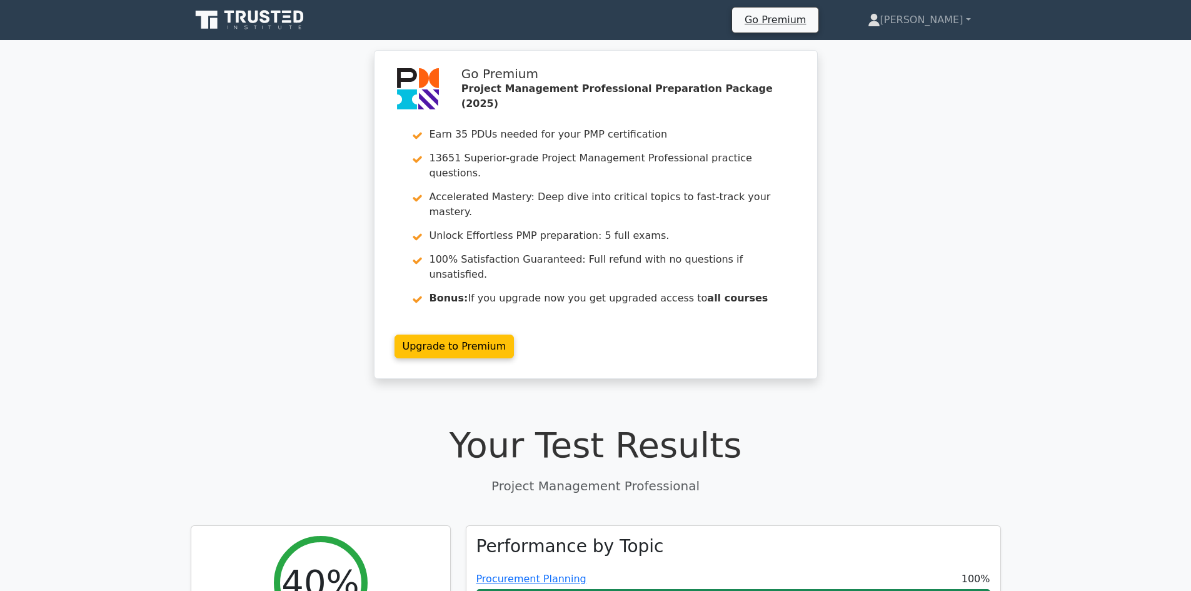
click at [271, 22] on icon at bounding box center [251, 20] width 120 height 24
